Goal: Information Seeking & Learning: Learn about a topic

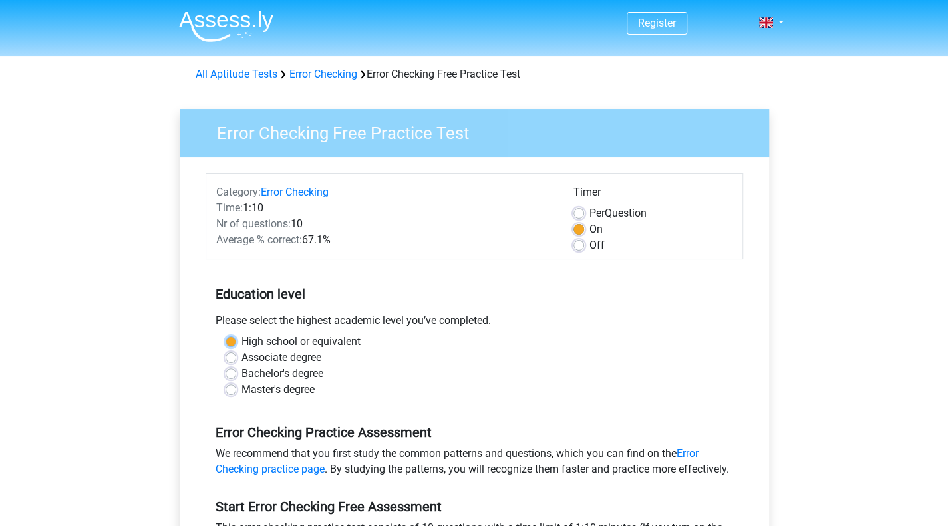
click at [242, 340] on label "High school or equivalent" at bounding box center [301, 342] width 119 height 16
click at [231, 340] on input "High school or equivalent" at bounding box center [231, 340] width 11 height 13
radio input "true"
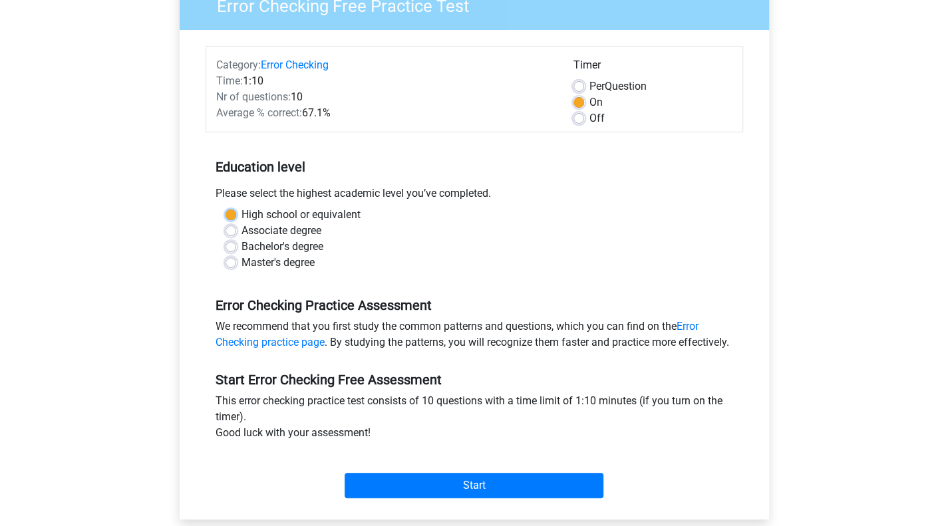
scroll to position [202, 0]
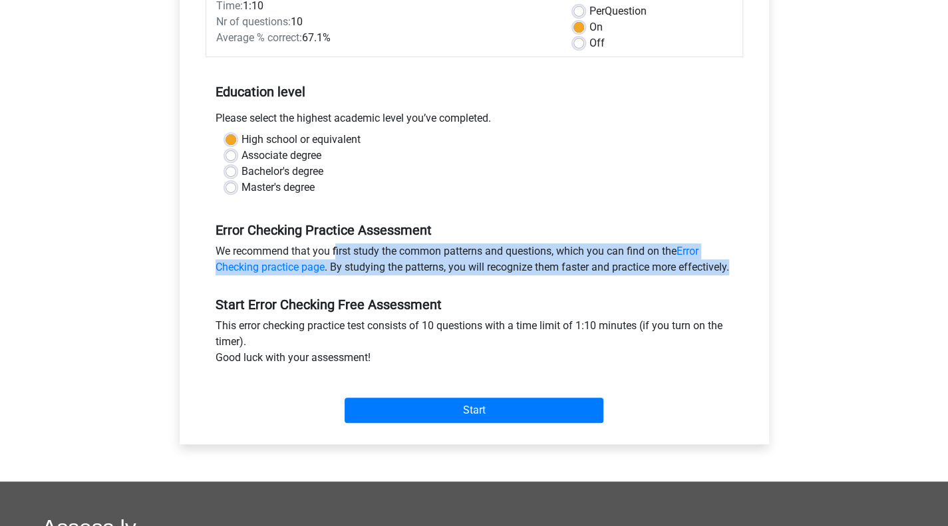
drag, startPoint x: 263, startPoint y: 244, endPoint x: 364, endPoint y: 277, distance: 106.5
click at [364, 277] on div "We recommend that you first study the common patterns and questions, which you …" at bounding box center [475, 262] width 538 height 37
drag, startPoint x: 364, startPoint y: 277, endPoint x: 323, endPoint y: 242, distance: 54.2
click at [323, 242] on div "Error Checking Practice Assessment We recommend that you first study the common…" at bounding box center [475, 243] width 538 height 75
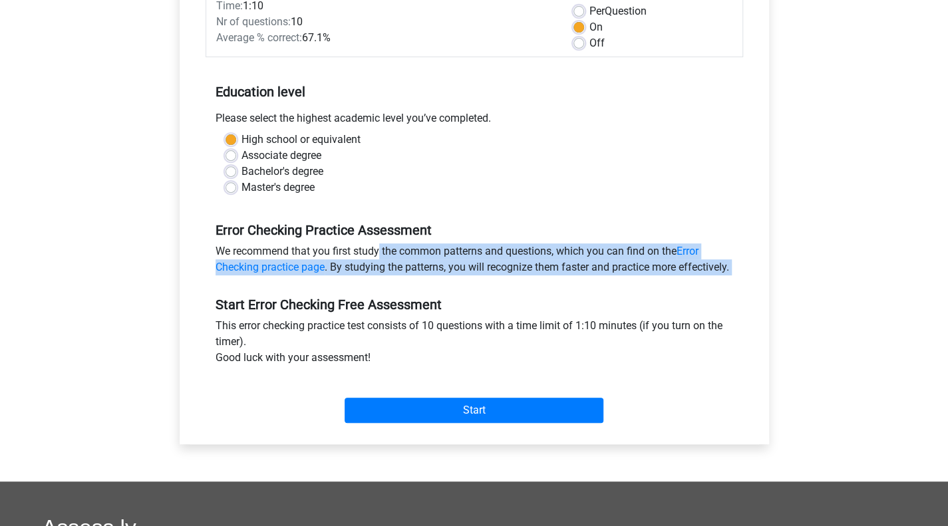
click at [323, 242] on div "Error Checking Practice Assessment We recommend that you first study the common…" at bounding box center [475, 243] width 538 height 75
drag, startPoint x: 323, startPoint y: 242, endPoint x: 359, endPoint y: 277, distance: 50.8
click at [359, 277] on div "Error Checking Practice Assessment We recommend that you first study the common…" at bounding box center [475, 243] width 538 height 75
click at [359, 277] on div "We recommend that you first study the common patterns and questions, which you …" at bounding box center [475, 262] width 538 height 37
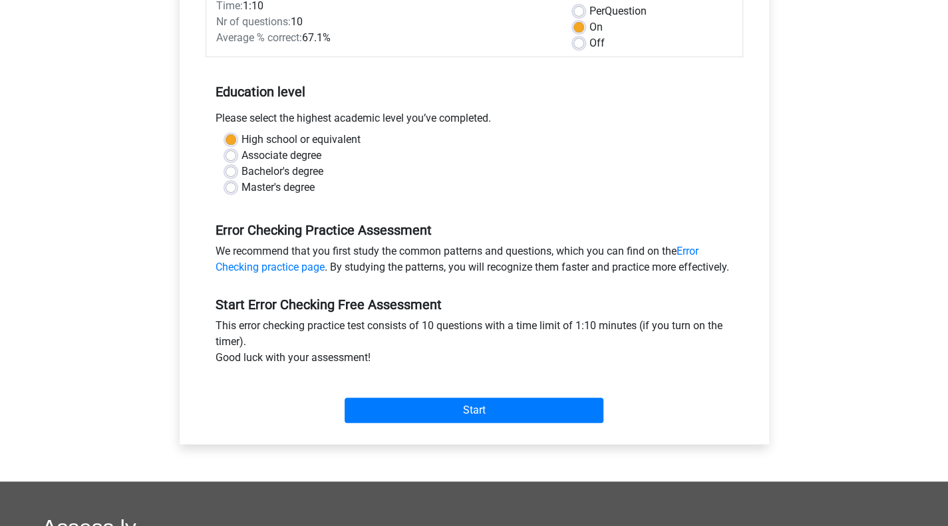
drag, startPoint x: 359, startPoint y: 277, endPoint x: 389, endPoint y: 219, distance: 65.5
click at [389, 219] on div "Error Checking Practice Assessment We recommend that you first study the common…" at bounding box center [475, 243] width 538 height 75
drag, startPoint x: 389, startPoint y: 219, endPoint x: 411, endPoint y: 285, distance: 69.7
click at [411, 281] on div "Error Checking Practice Assessment We recommend that you first study the common…" at bounding box center [475, 243] width 538 height 75
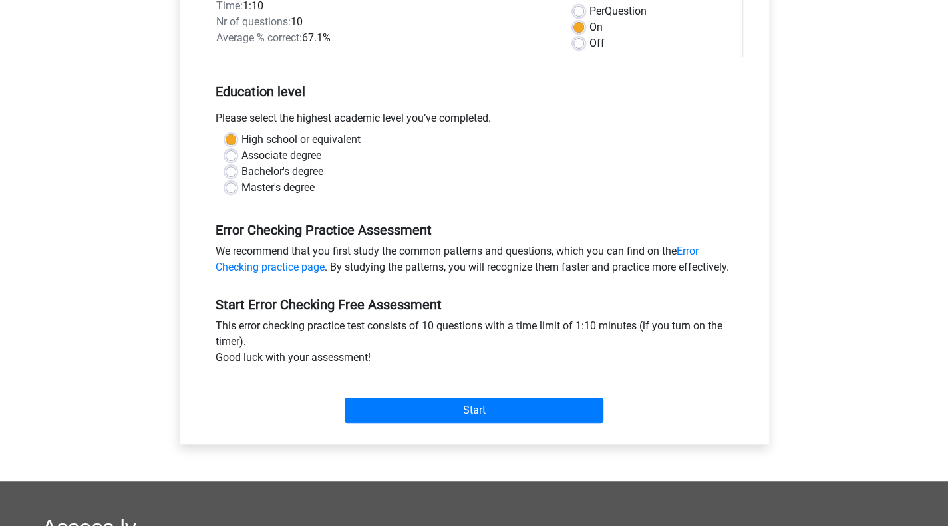
click at [411, 281] on div "We recommend that you first study the common patterns and questions, which you …" at bounding box center [475, 262] width 538 height 37
drag, startPoint x: 411, startPoint y: 285, endPoint x: 434, endPoint y: 218, distance: 70.3
click at [434, 218] on div "Error Checking Practice Assessment We recommend that you first study the common…" at bounding box center [475, 243] width 538 height 75
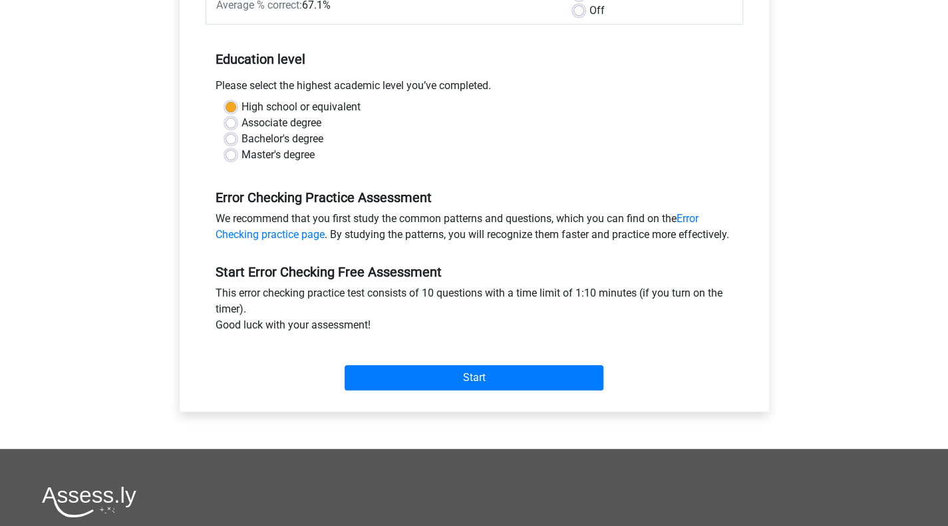
scroll to position [236, 0]
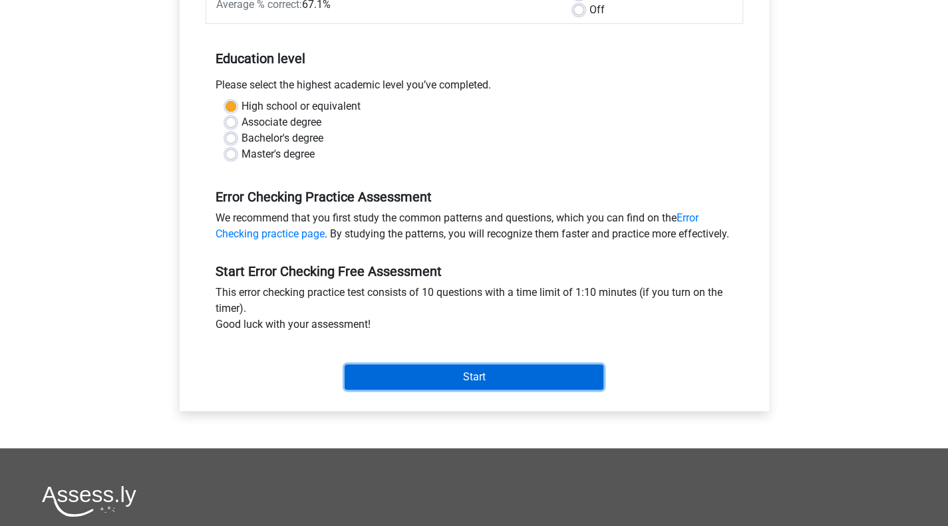
click at [482, 388] on input "Start" at bounding box center [474, 377] width 259 height 25
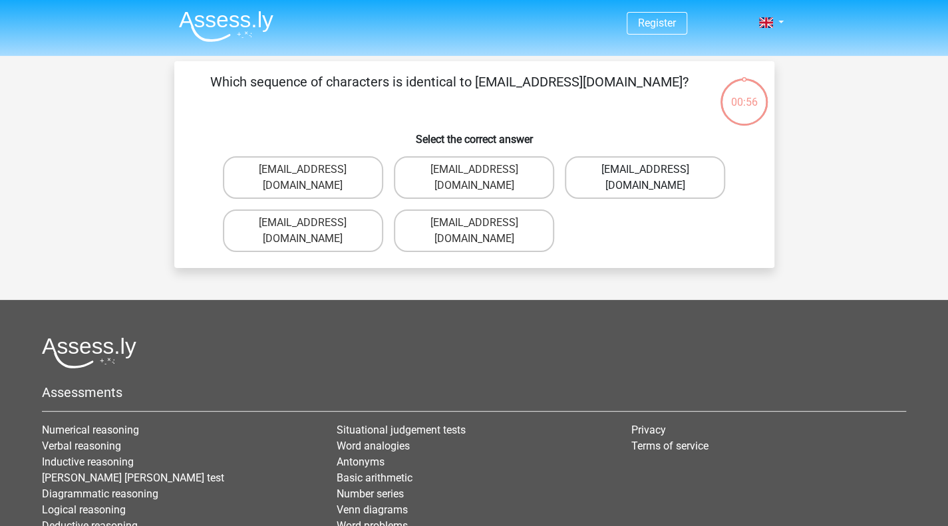
click at [643, 174] on label "[EMAIL_ADDRESS][DOMAIN_NAME]" at bounding box center [645, 177] width 160 height 43
click at [645, 174] on input "[EMAIL_ADDRESS][DOMAIN_NAME]" at bounding box center [649, 174] width 9 height 9
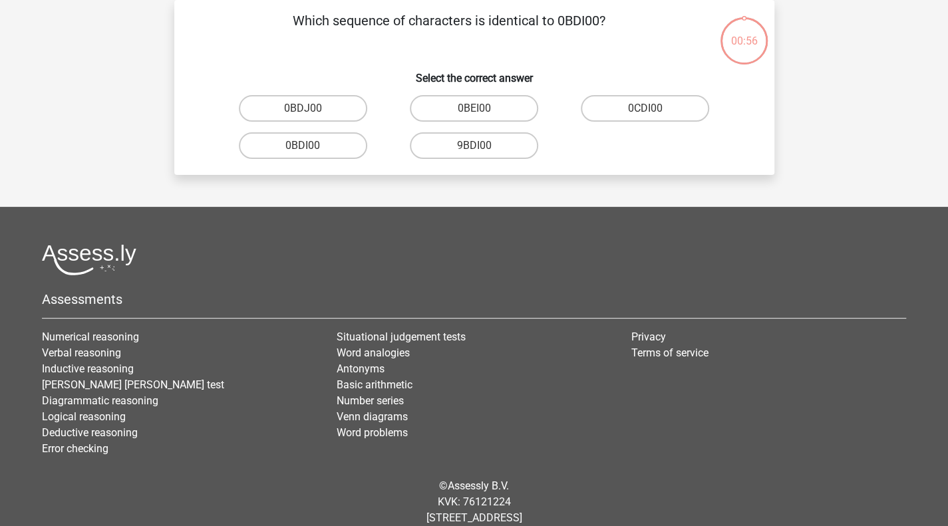
scroll to position [12, 0]
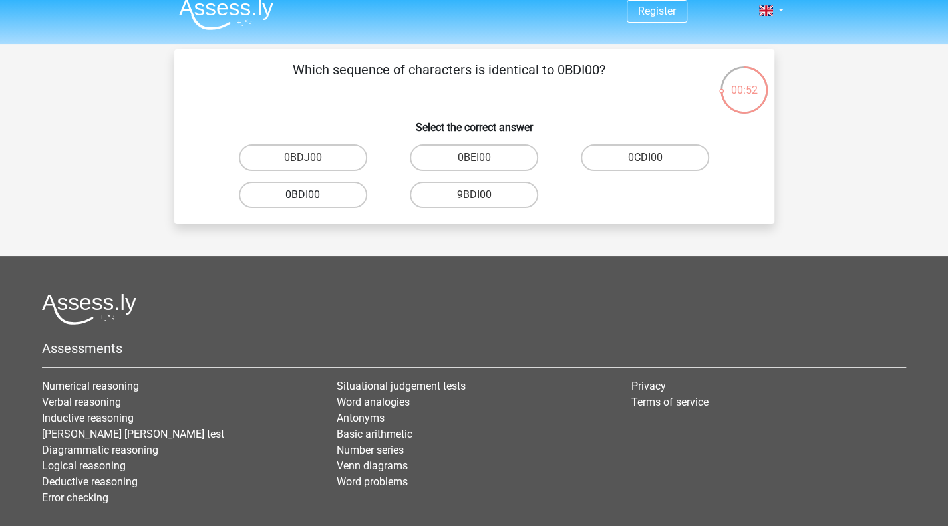
click at [313, 197] on label "0BDI00" at bounding box center [303, 195] width 128 height 27
click at [311, 197] on input "0BDI00" at bounding box center [307, 199] width 9 height 9
radio input "true"
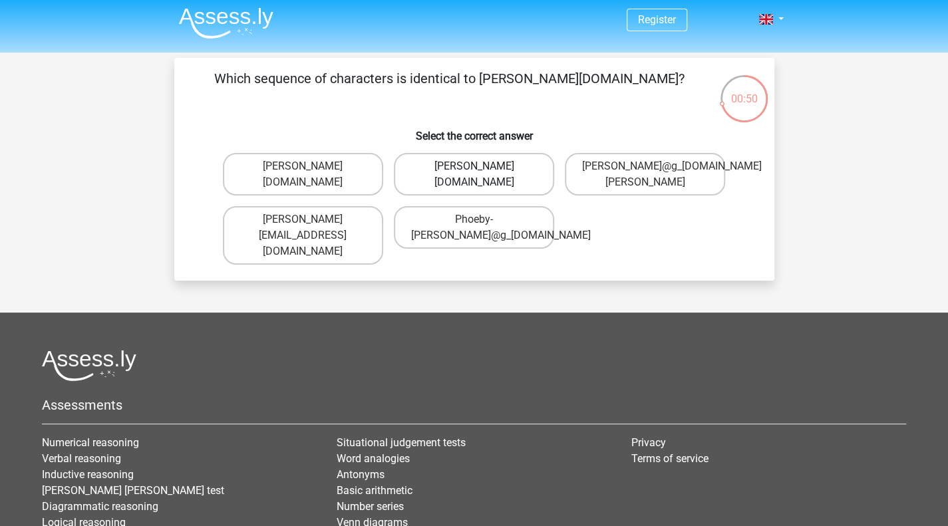
scroll to position [1, 0]
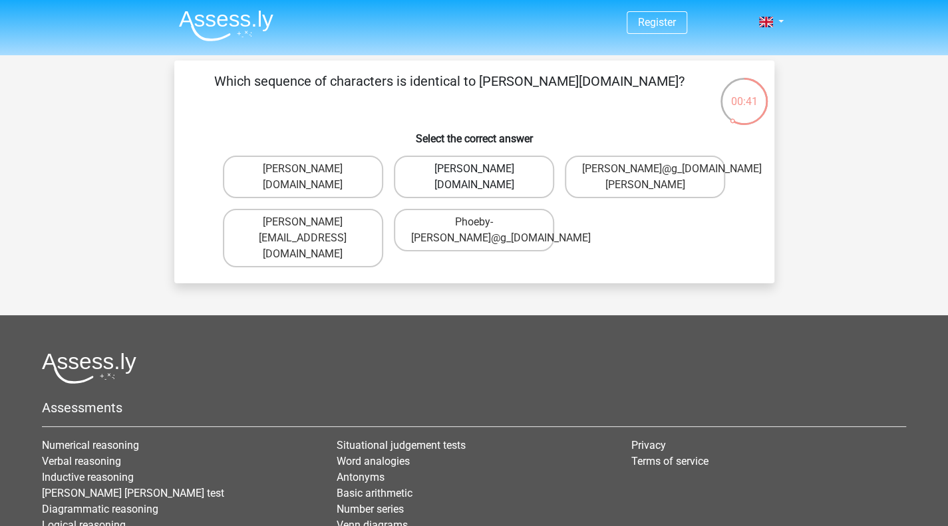
click at [434, 168] on label "[PERSON_NAME][DOMAIN_NAME]" at bounding box center [474, 177] width 160 height 43
click at [474, 169] on input "[PERSON_NAME][DOMAIN_NAME]" at bounding box center [478, 173] width 9 height 9
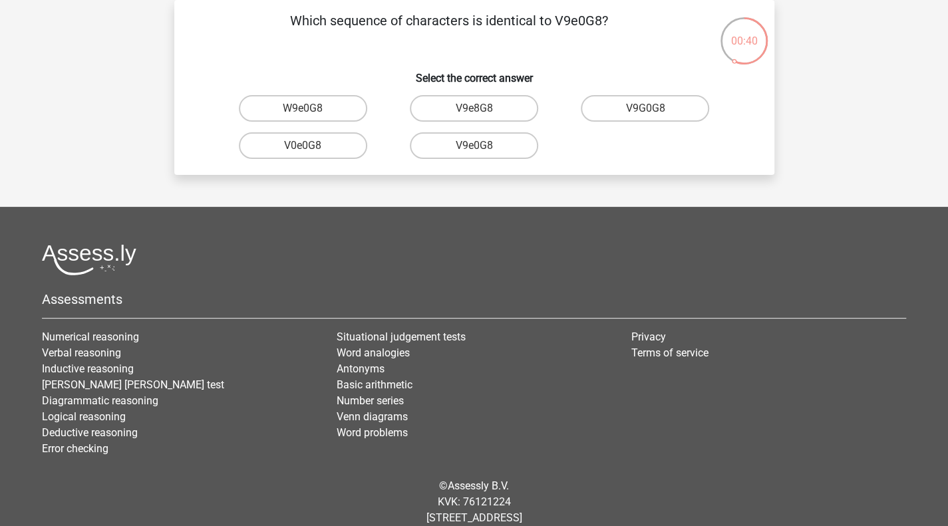
scroll to position [0, 0]
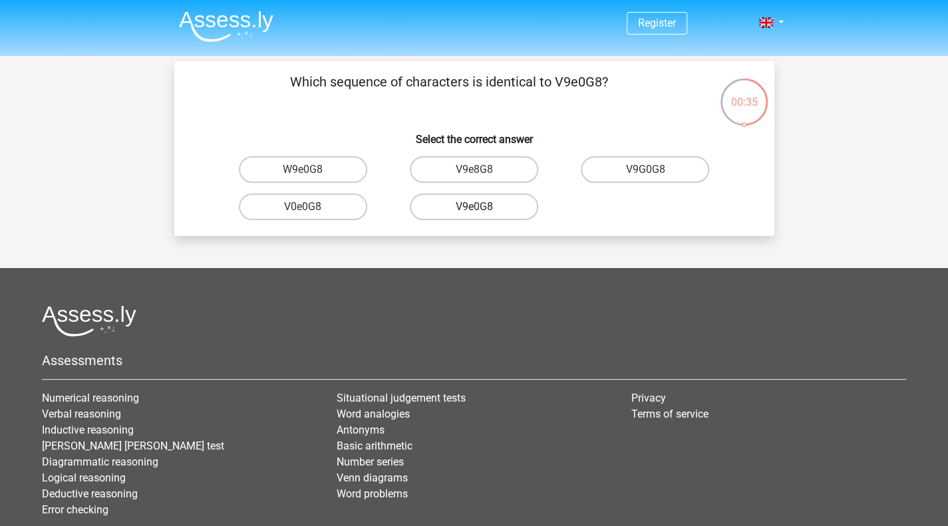
click at [488, 211] on label "V9e0G8" at bounding box center [474, 207] width 128 height 27
click at [482, 211] on input "V9e0G8" at bounding box center [478, 211] width 9 height 9
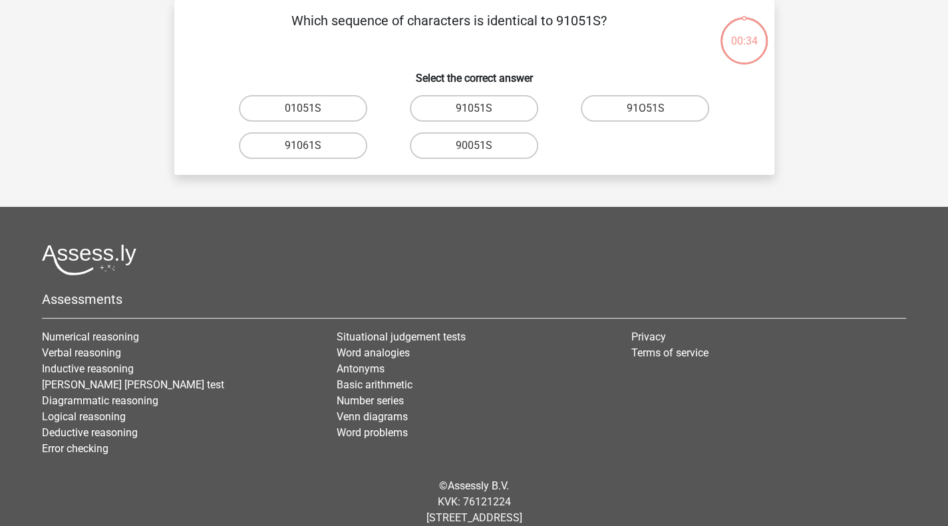
scroll to position [13, 0]
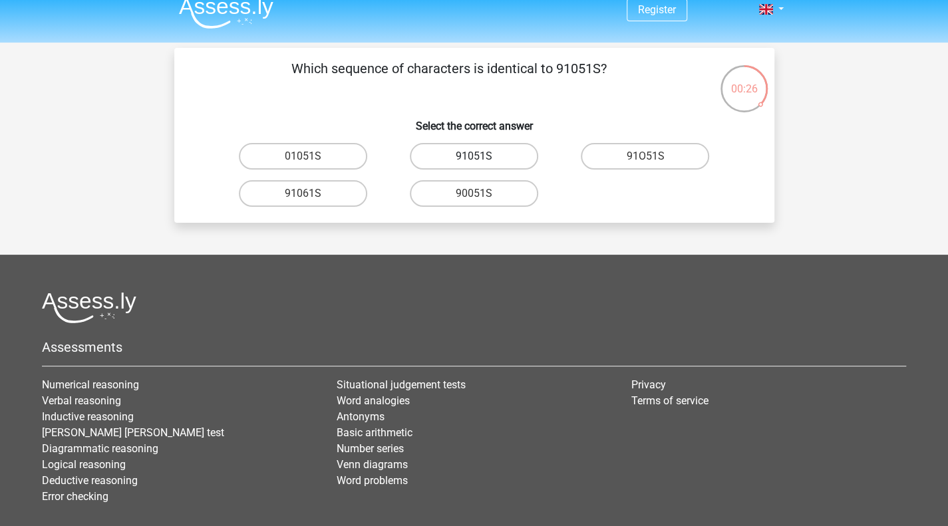
click at [451, 152] on label "91051S" at bounding box center [474, 156] width 128 height 27
click at [474, 156] on input "91051S" at bounding box center [478, 160] width 9 height 9
radio input "true"
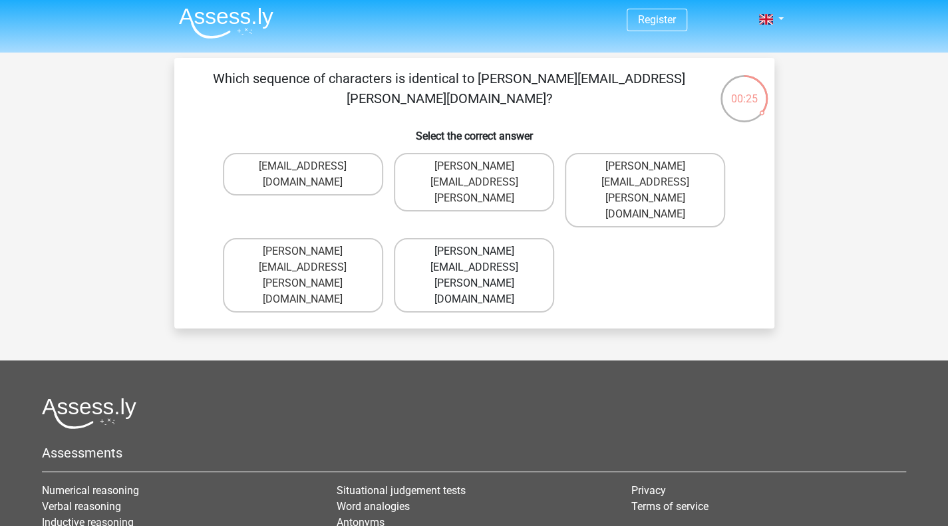
scroll to position [1, 0]
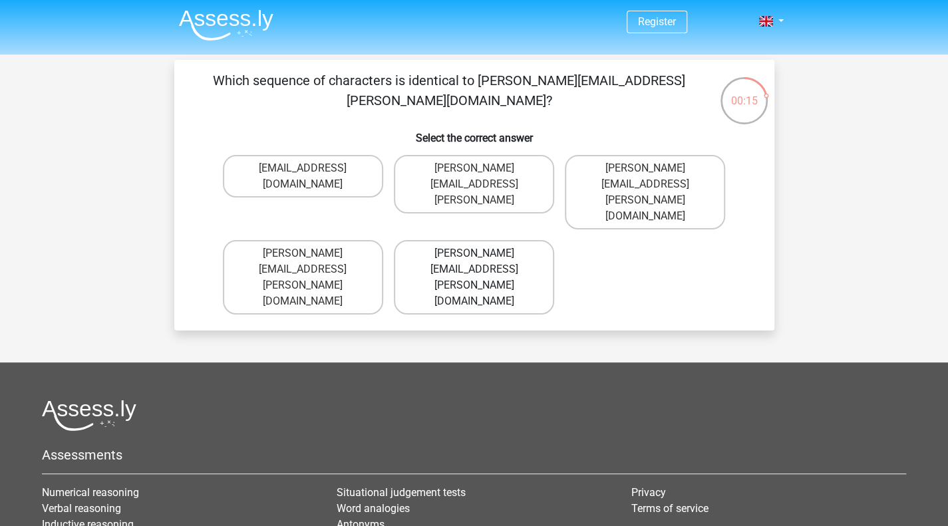
click at [500, 240] on label "Connor.Paterson@mailme.com" at bounding box center [474, 277] width 160 height 75
click at [482, 254] on input "Connor.Paterson@mailme.com" at bounding box center [478, 258] width 9 height 9
radio input "true"
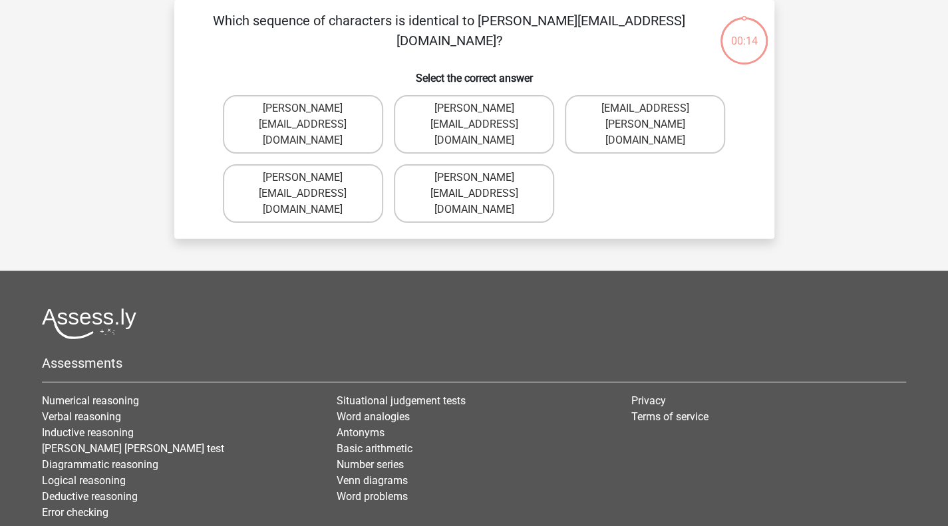
scroll to position [0, 0]
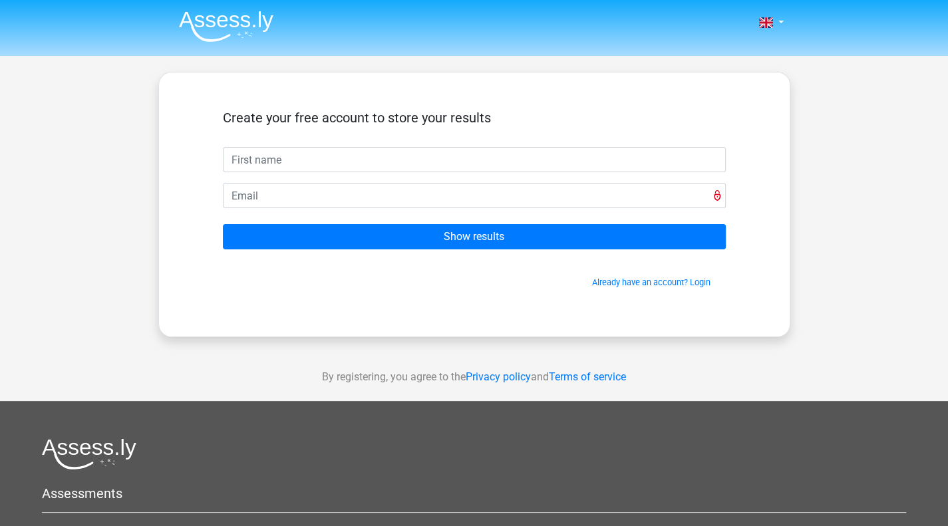
click at [315, 162] on input "text" at bounding box center [474, 159] width 503 height 25
type input "[PERSON_NAME]"
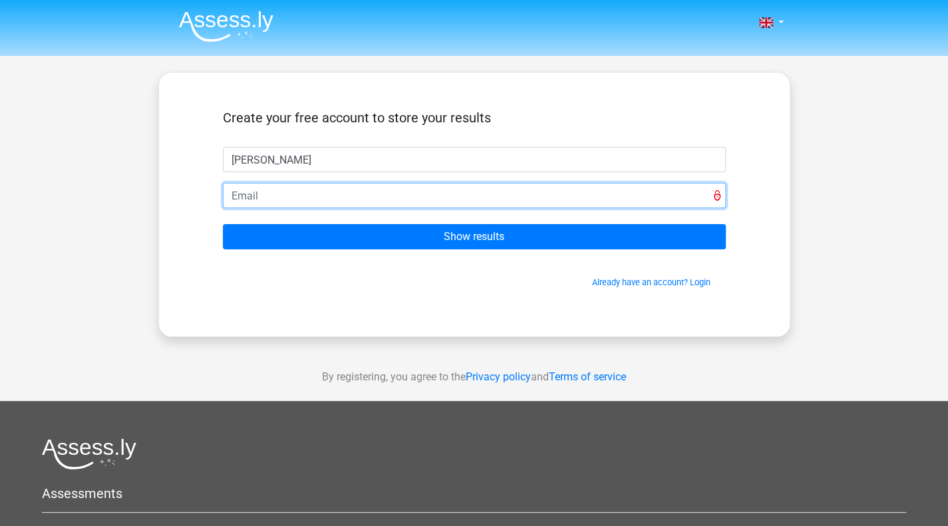
click at [291, 198] on input "email" at bounding box center [474, 195] width 503 height 25
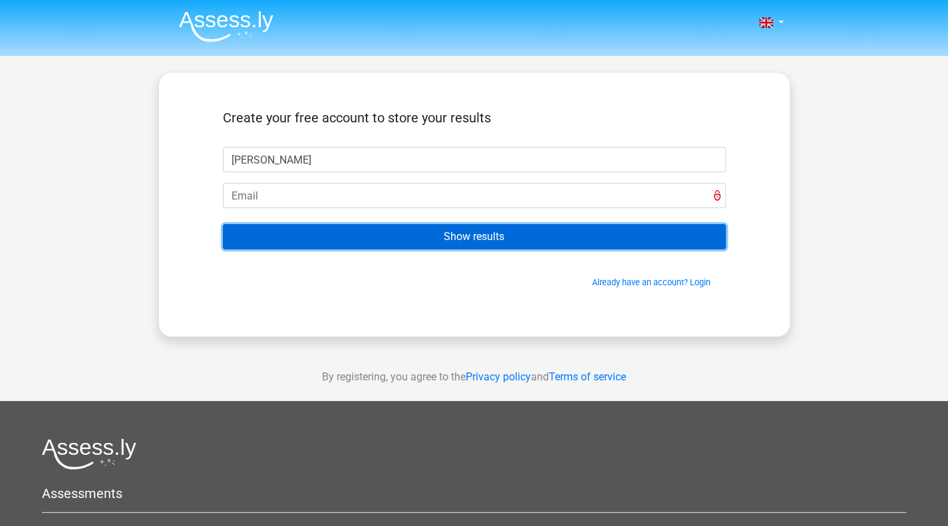
click at [514, 240] on input "Show results" at bounding box center [474, 236] width 503 height 25
type input "alfietomhead@gmail.com"
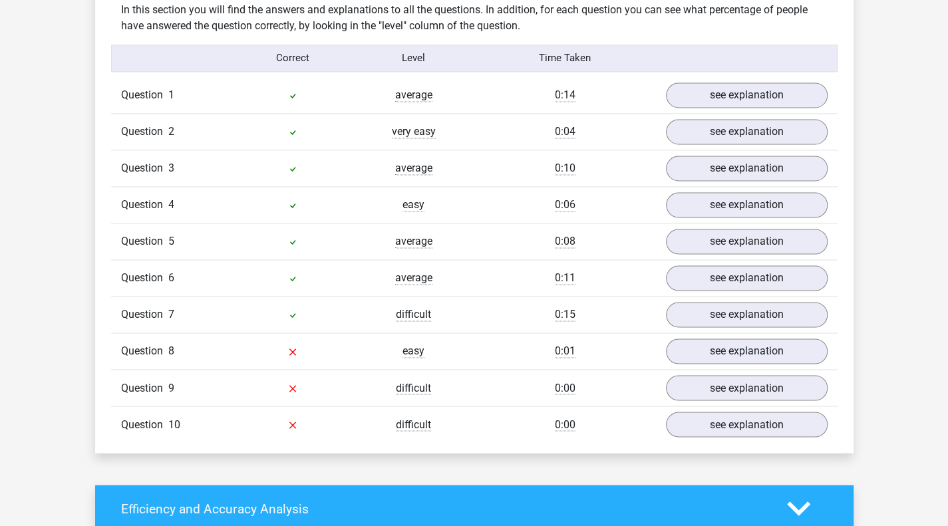
scroll to position [1042, 0]
click at [743, 301] on link "see explanation" at bounding box center [746, 315] width 186 height 29
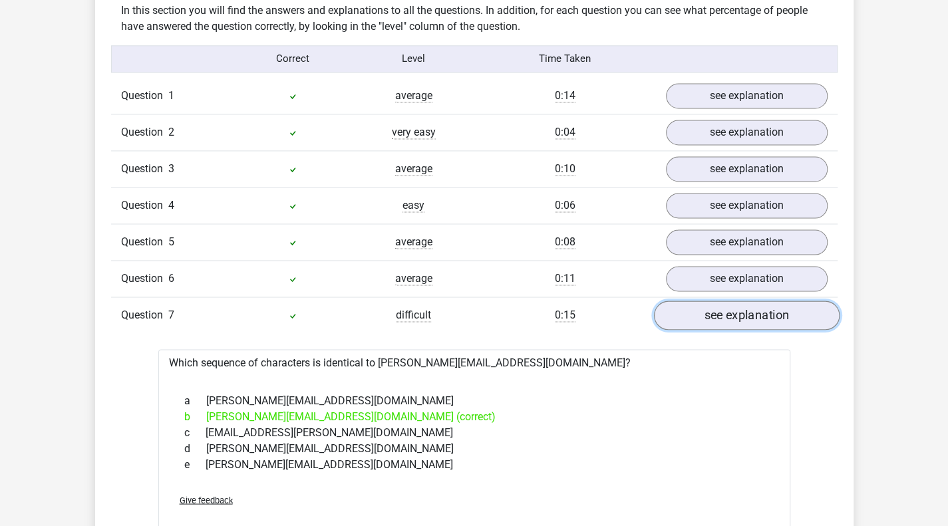
click at [743, 302] on link "see explanation" at bounding box center [746, 315] width 186 height 29
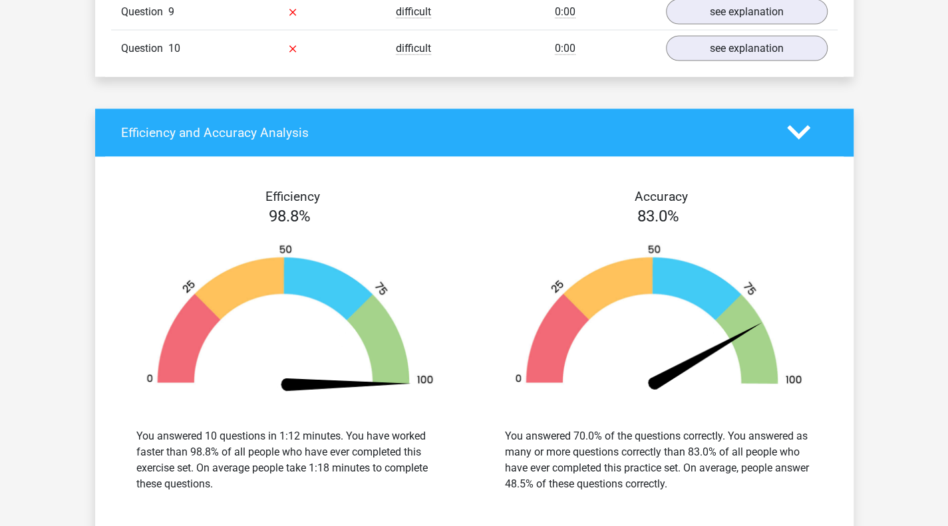
scroll to position [1443, 0]
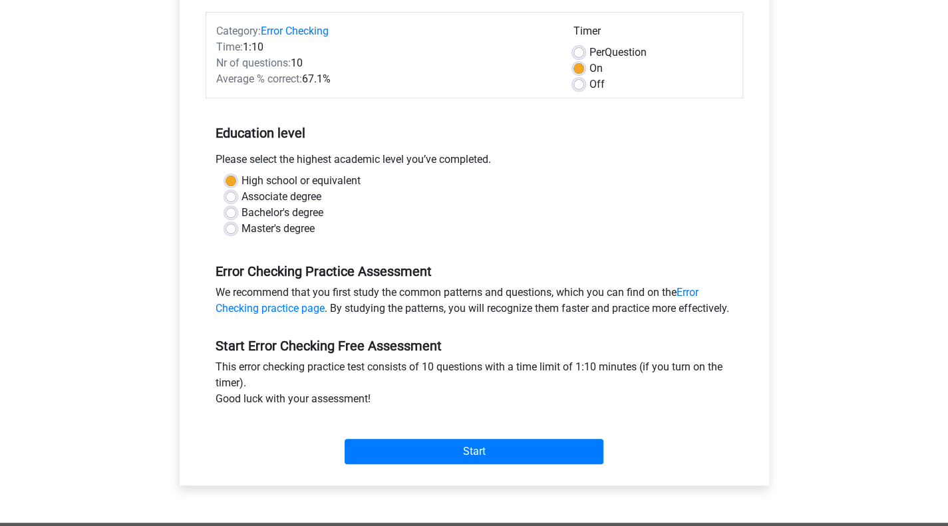
scroll to position [165, 0]
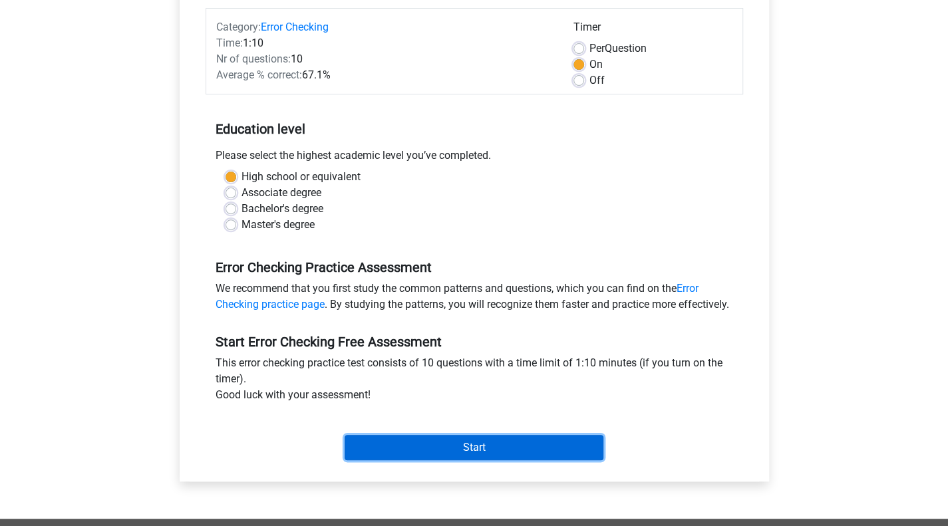
click at [498, 460] on input "Start" at bounding box center [474, 447] width 259 height 25
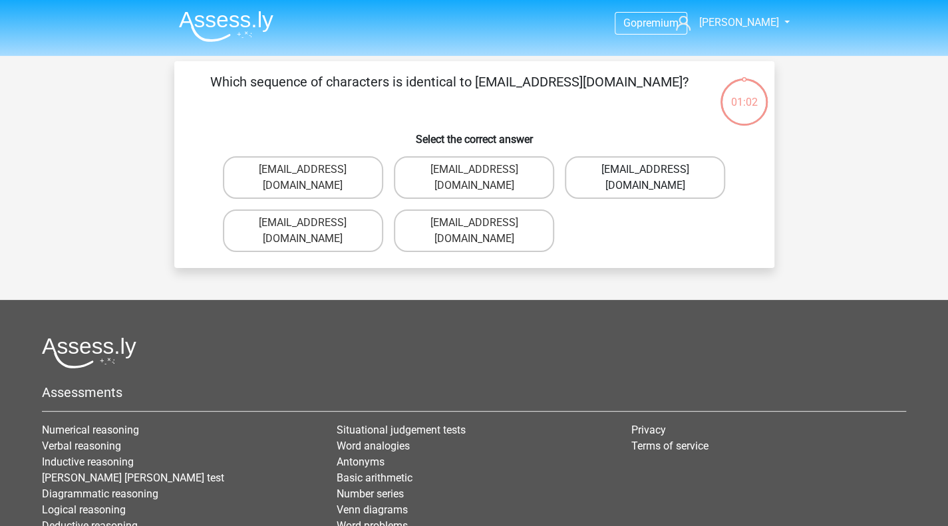
click at [600, 172] on label "[EMAIL_ADDRESS][DOMAIN_NAME]" at bounding box center [645, 177] width 160 height 43
click at [645, 172] on input "[EMAIL_ADDRESS][DOMAIN_NAME]" at bounding box center [649, 174] width 9 height 9
radio input "true"
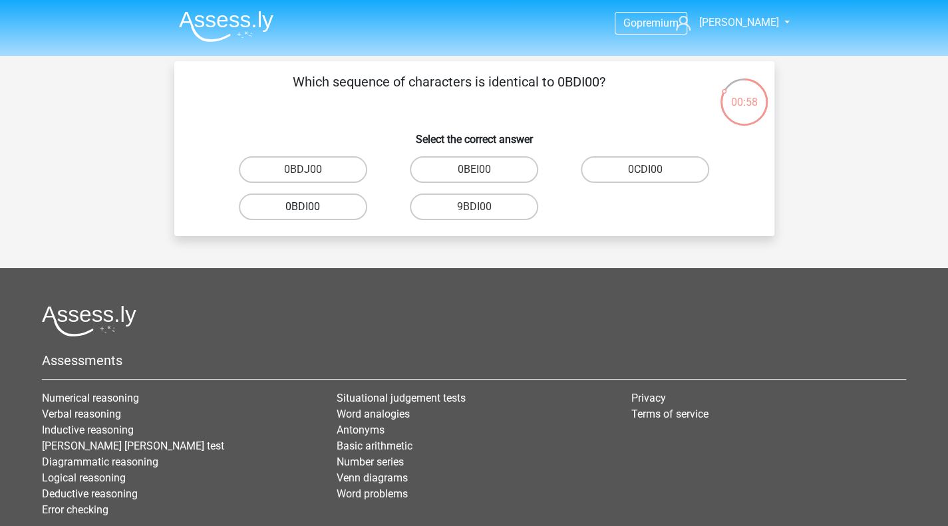
click at [292, 210] on label "0BDI00" at bounding box center [303, 207] width 128 height 27
click at [303, 210] on input "0BDI00" at bounding box center [307, 211] width 9 height 9
radio input "true"
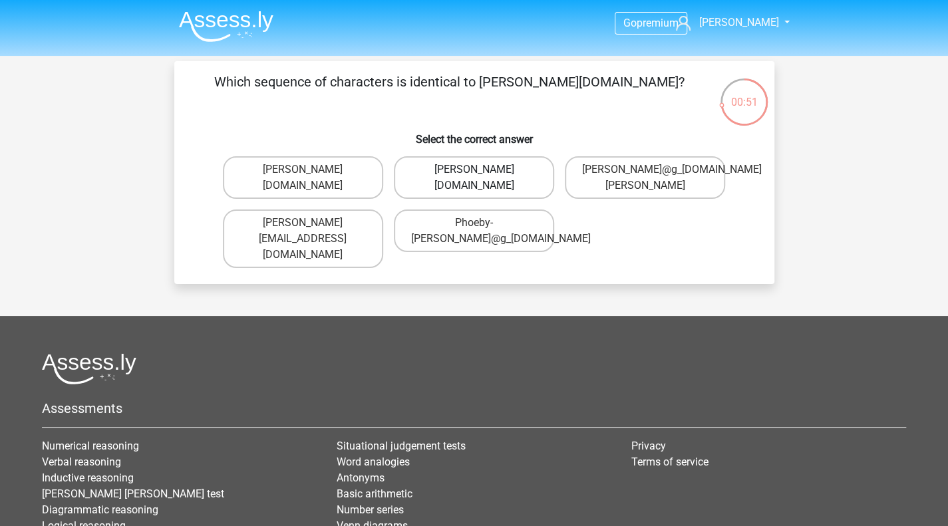
click at [526, 186] on label "[PERSON_NAME][DOMAIN_NAME]" at bounding box center [474, 177] width 160 height 43
click at [482, 178] on input "[PERSON_NAME][DOMAIN_NAME]" at bounding box center [478, 174] width 9 height 9
radio input "true"
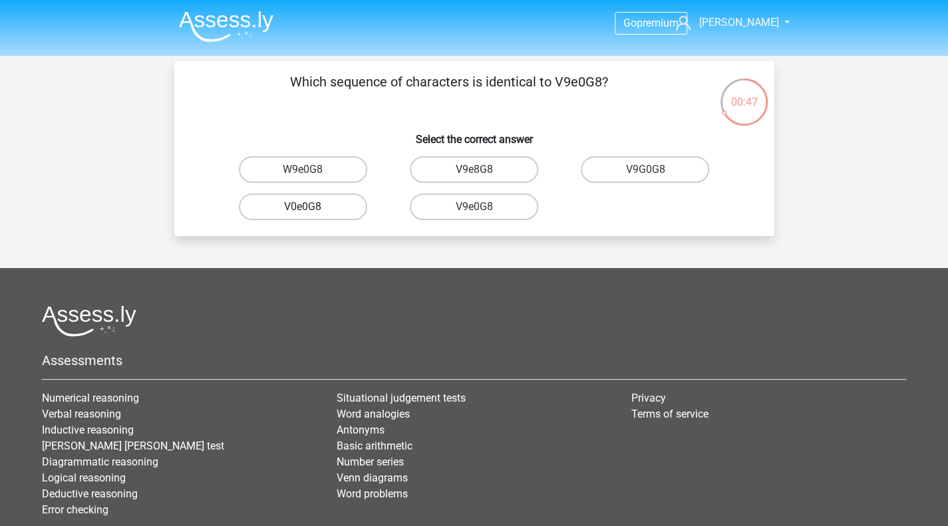
click at [348, 203] on label "V0e0G8" at bounding box center [303, 207] width 128 height 27
click at [311, 207] on input "V0e0G8" at bounding box center [307, 211] width 9 height 9
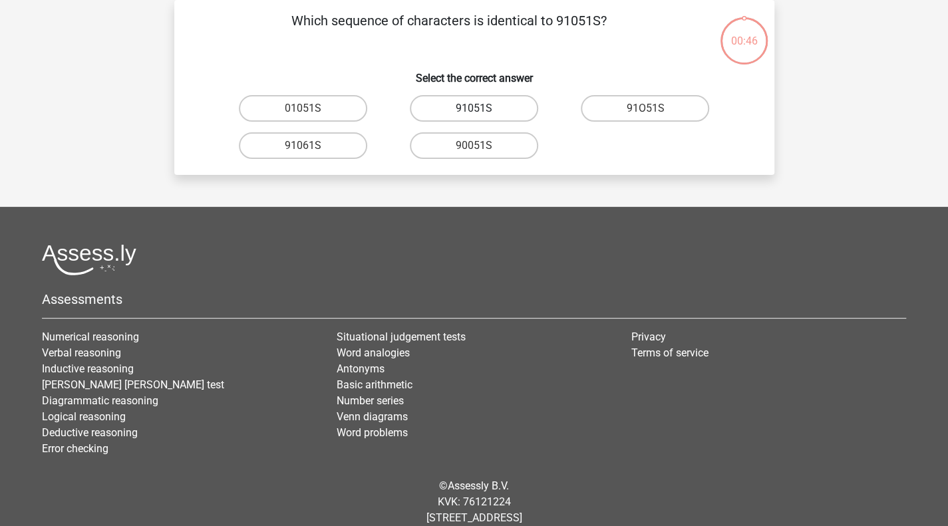
scroll to position [1, 0]
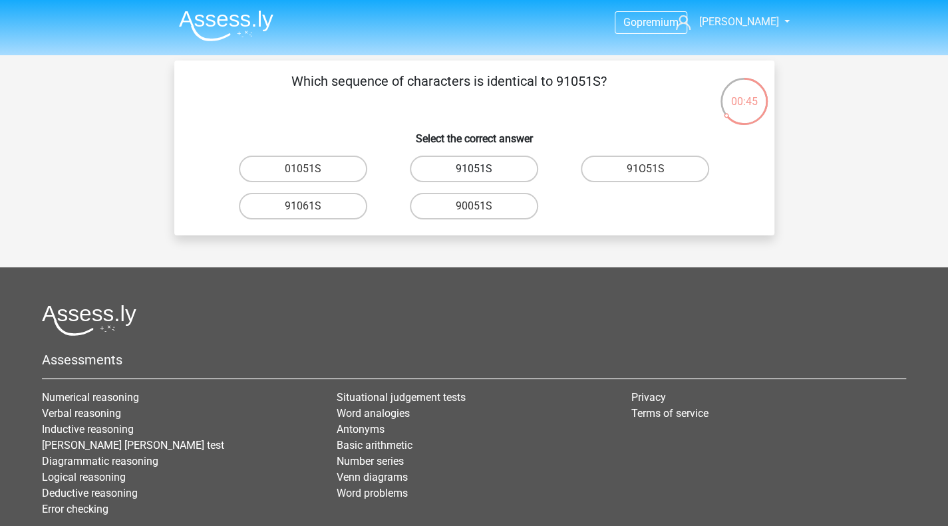
click at [466, 173] on label "91051S" at bounding box center [474, 169] width 128 height 27
click at [474, 173] on input "91051S" at bounding box center [478, 173] width 9 height 9
radio input "true"
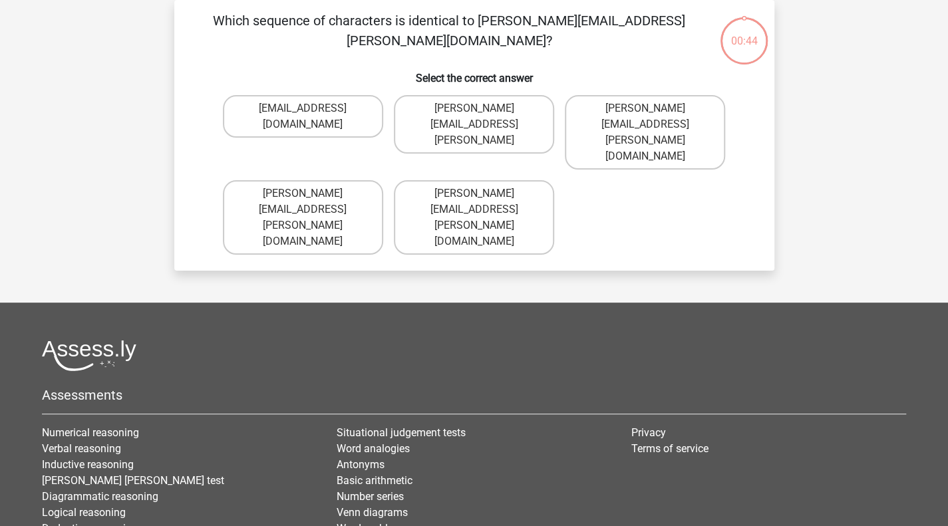
scroll to position [0, 0]
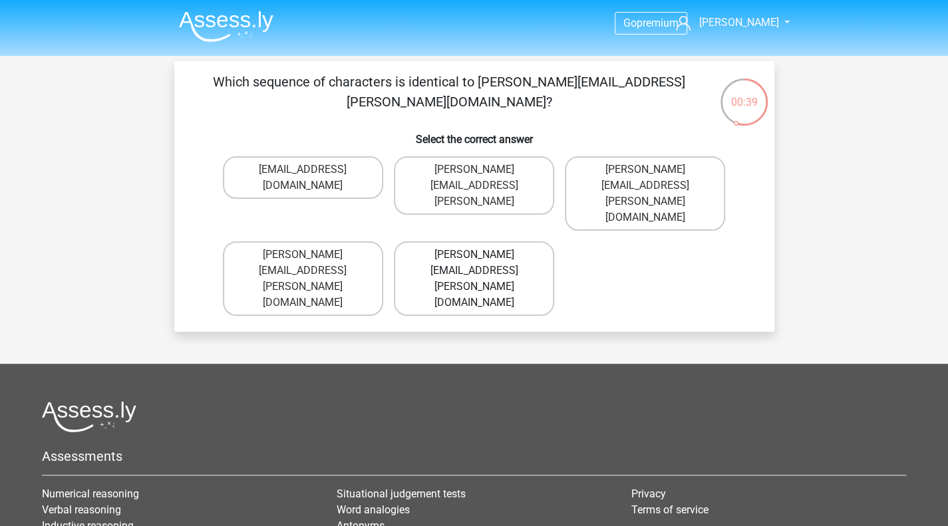
click at [514, 242] on label "[PERSON_NAME][EMAIL_ADDRESS][PERSON_NAME][DOMAIN_NAME]" at bounding box center [474, 279] width 160 height 75
click at [482, 255] on input "[PERSON_NAME][EMAIL_ADDRESS][PERSON_NAME][DOMAIN_NAME]" at bounding box center [478, 259] width 9 height 9
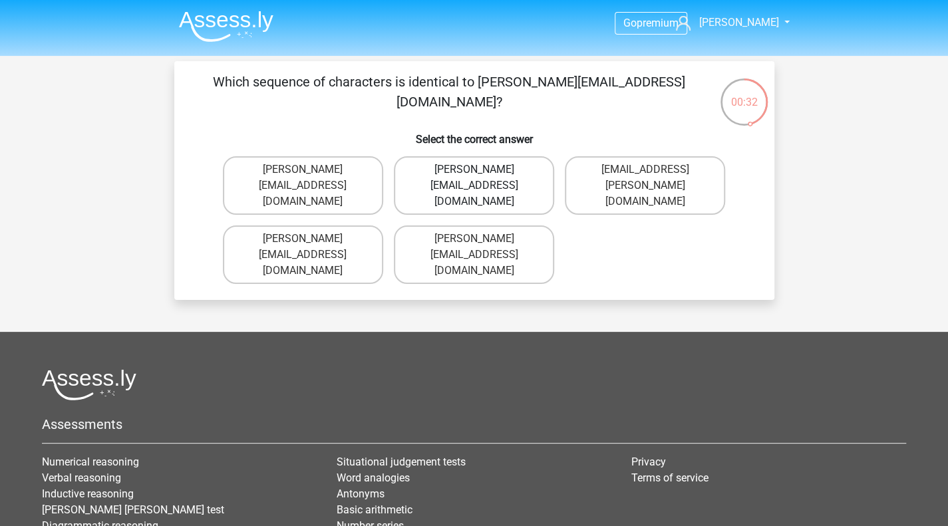
click at [504, 188] on label "[PERSON_NAME][EMAIL_ADDRESS][DOMAIN_NAME]" at bounding box center [474, 185] width 160 height 59
click at [482, 178] on input "[PERSON_NAME][EMAIL_ADDRESS][DOMAIN_NAME]" at bounding box center [478, 174] width 9 height 9
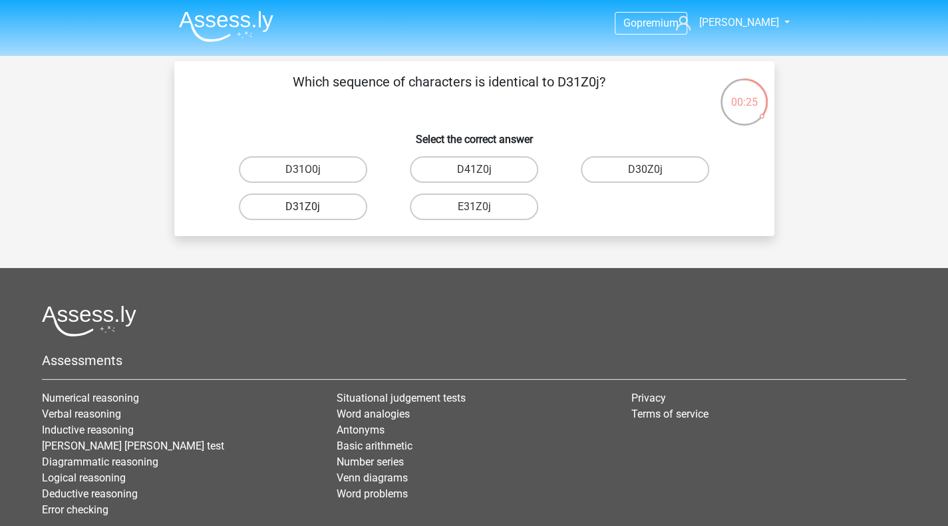
click at [333, 209] on label "D31Z0j" at bounding box center [303, 207] width 128 height 27
click at [311, 209] on input "D31Z0j" at bounding box center [307, 211] width 9 height 9
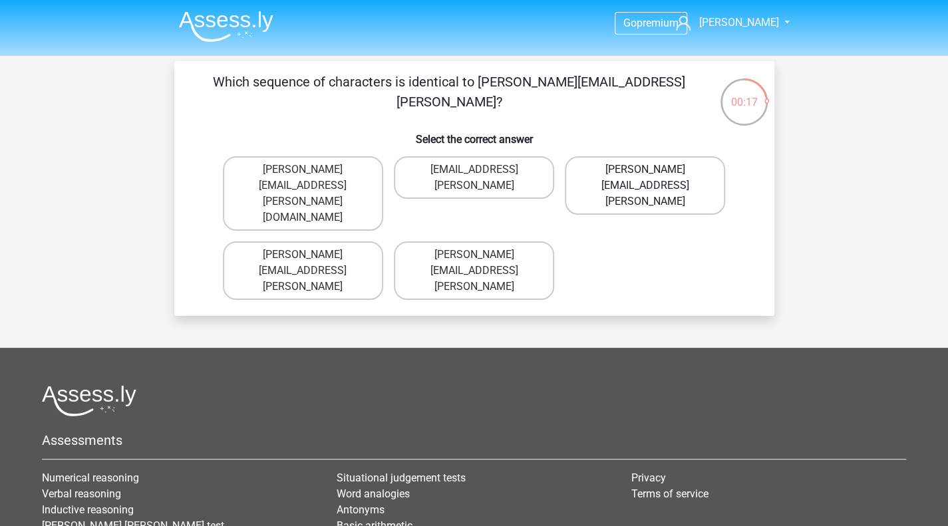
click at [626, 174] on label "Arthur.Bradley@mailme.coo" at bounding box center [645, 185] width 160 height 59
click at [645, 174] on input "Arthur.Bradley@mailme.coo" at bounding box center [649, 174] width 9 height 9
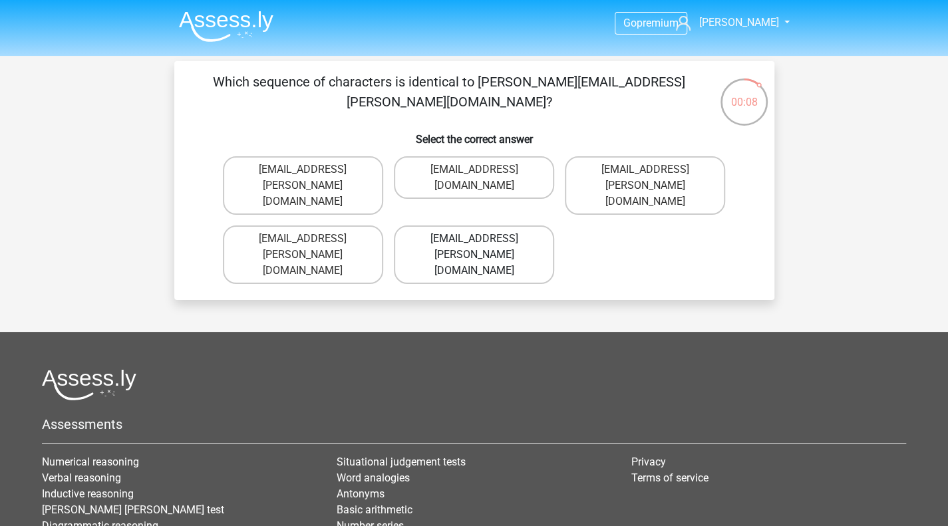
click at [522, 228] on label "Theo+Sadler@Gmail.uk.com" at bounding box center [474, 255] width 160 height 59
click at [482, 239] on input "Theo+Sadler@Gmail.uk.com" at bounding box center [478, 243] width 9 height 9
radio input "true"
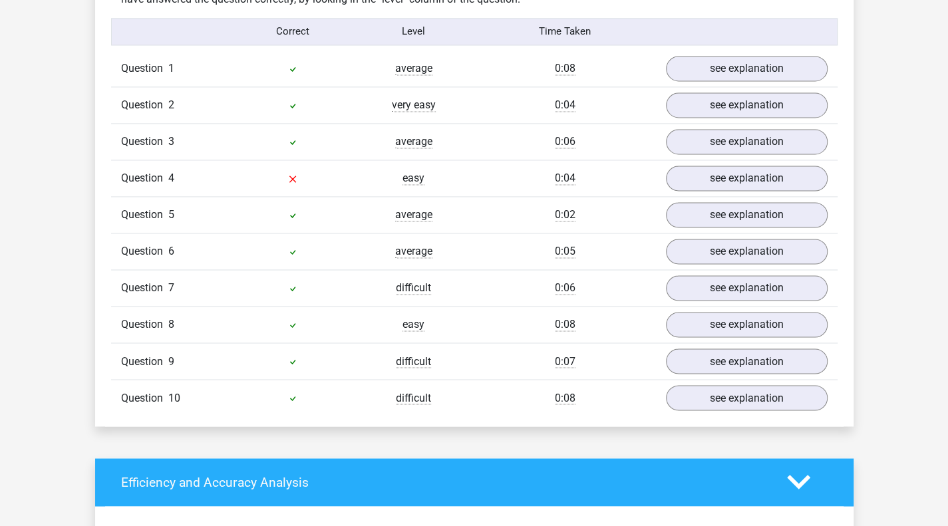
scroll to position [1033, 0]
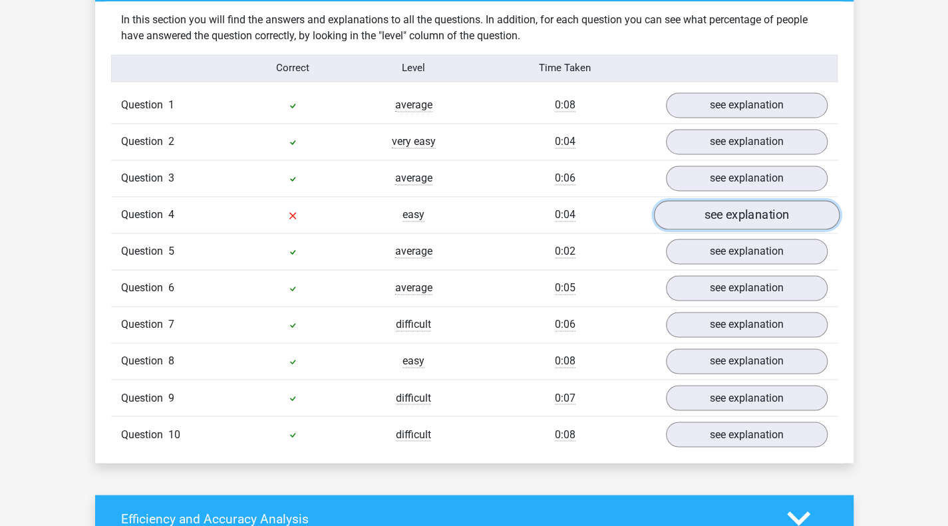
click at [761, 218] on link "see explanation" at bounding box center [746, 214] width 186 height 29
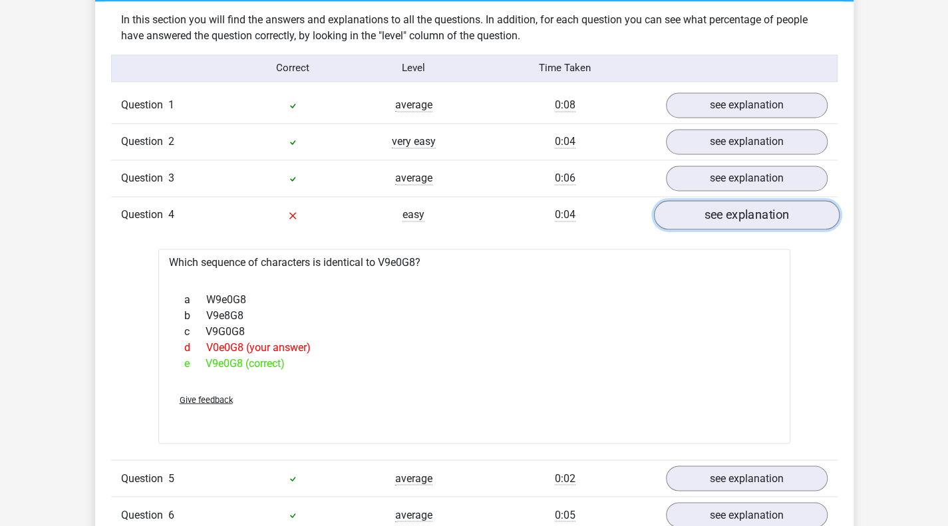
click at [761, 218] on link "see explanation" at bounding box center [746, 214] width 186 height 29
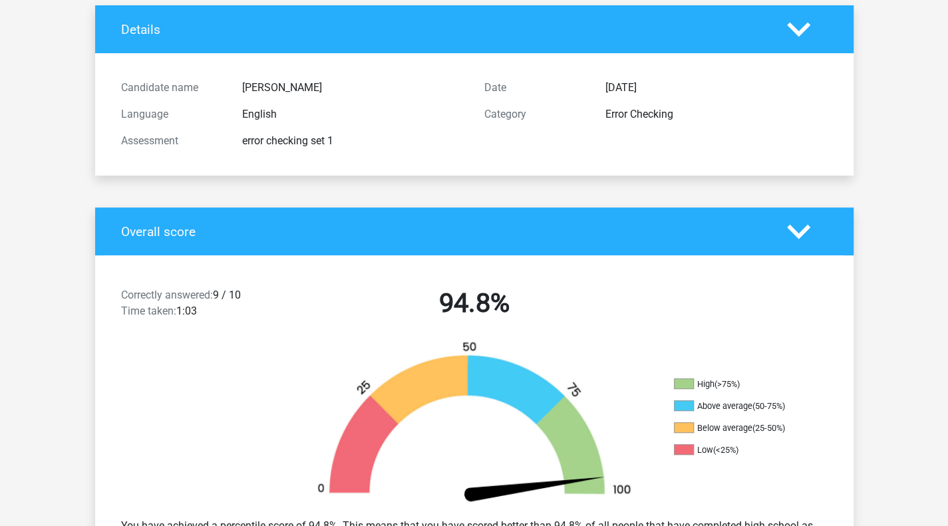
scroll to position [0, 0]
